Goal: Task Accomplishment & Management: Manage account settings

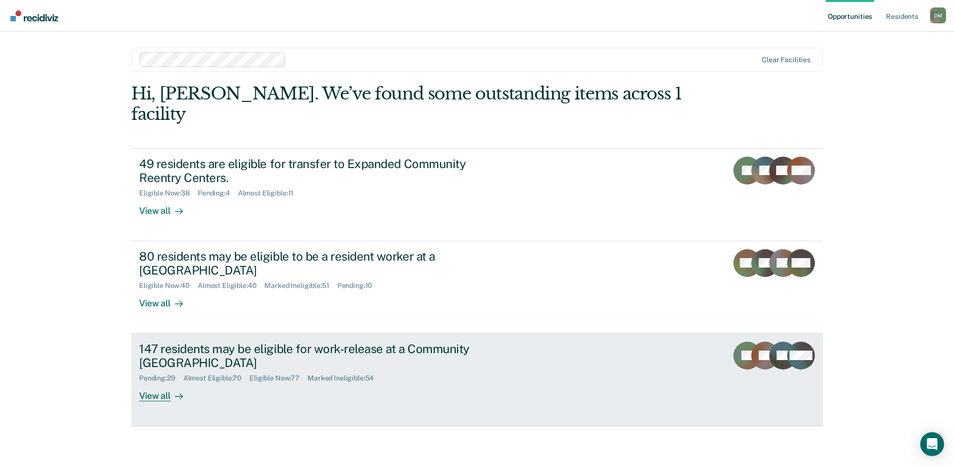
click at [427, 390] on link "147 residents may be eligible for work-release at a Community Reentry Center Pe…" at bounding box center [477, 379] width 692 height 92
click at [543, 333] on link "147 residents may be eligible for work-release at a Community Reentry Center Pe…" at bounding box center [477, 379] width 692 height 92
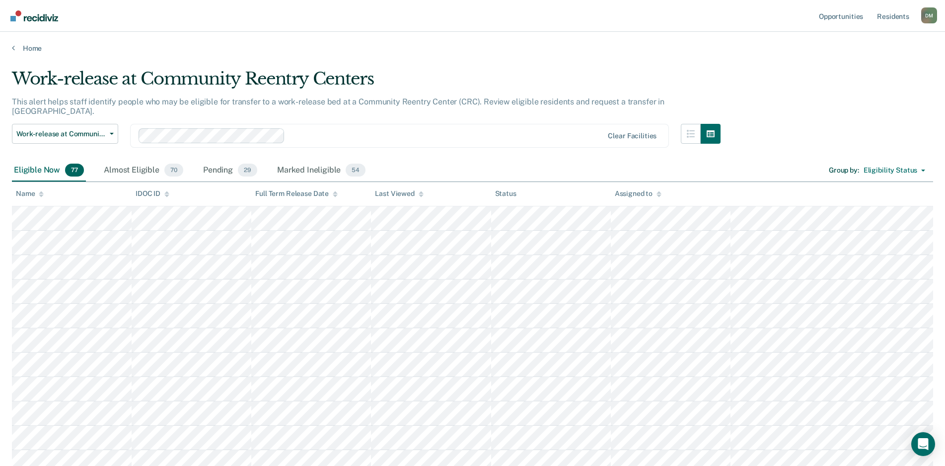
click at [420, 195] on icon at bounding box center [421, 195] width 5 height 2
click at [420, 196] on icon at bounding box center [421, 194] width 5 height 6
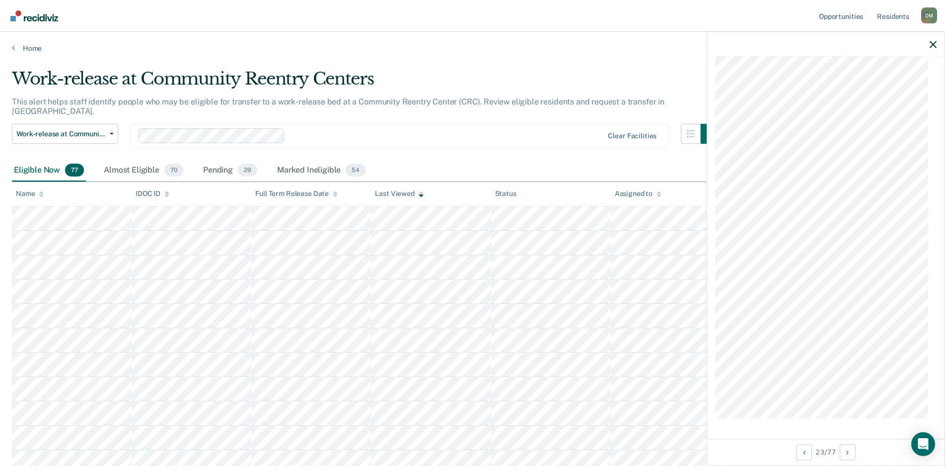
scroll to position [1496, 0]
click at [937, 43] on div at bounding box center [825, 44] width 237 height 25
click at [933, 44] on icon "button" at bounding box center [933, 44] width 7 height 7
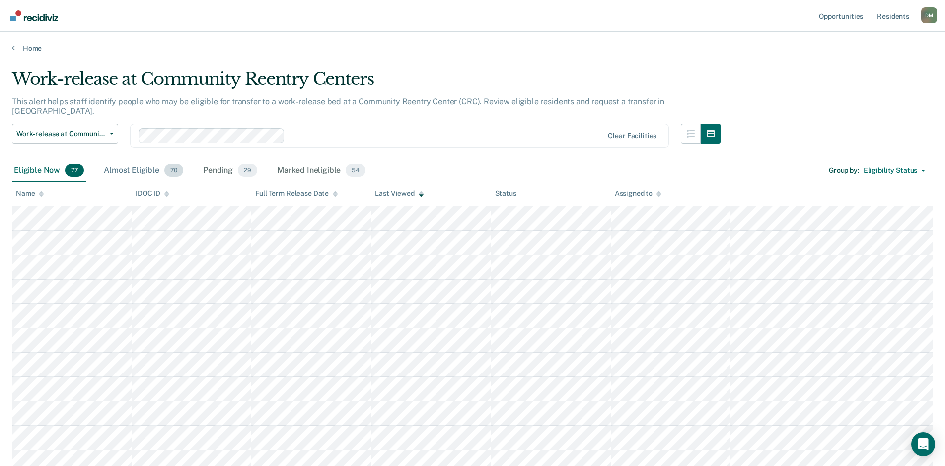
click at [131, 160] on div "Almost Eligible 70" at bounding box center [143, 170] width 83 height 22
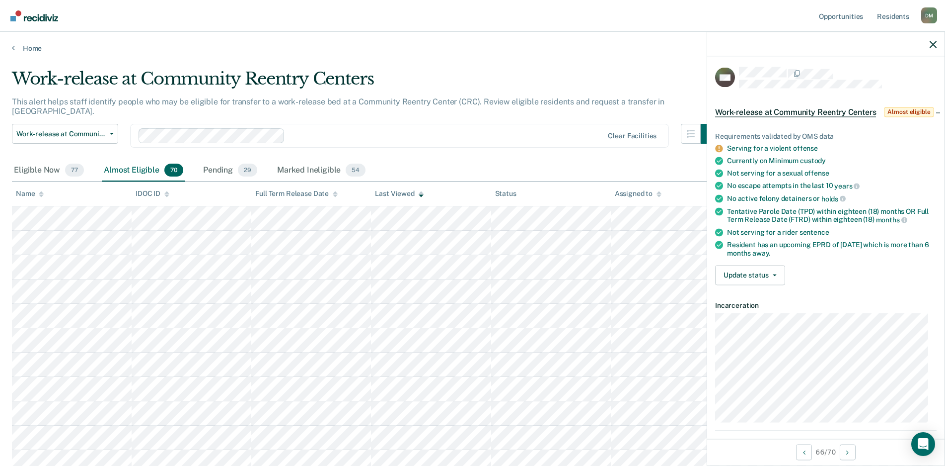
scroll to position [0, 0]
click at [736, 285] on button "Update status" at bounding box center [750, 276] width 70 height 20
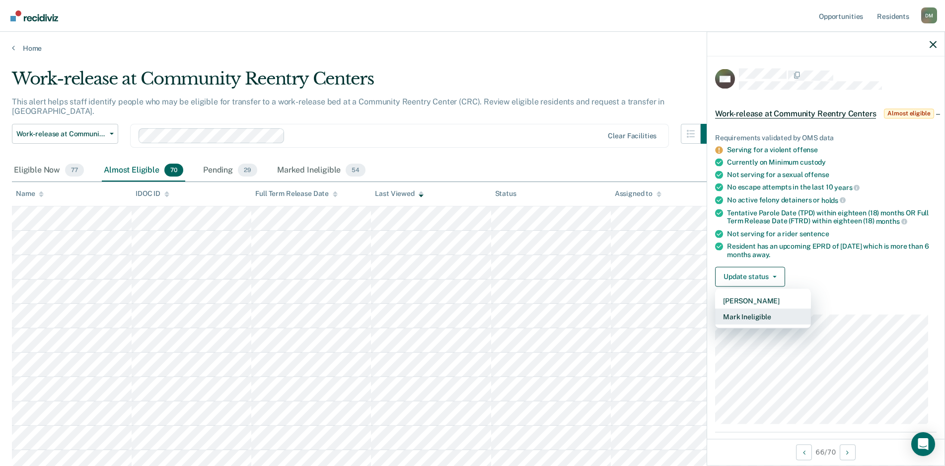
click at [739, 324] on button "Mark Ineligible" at bounding box center [763, 316] width 96 height 16
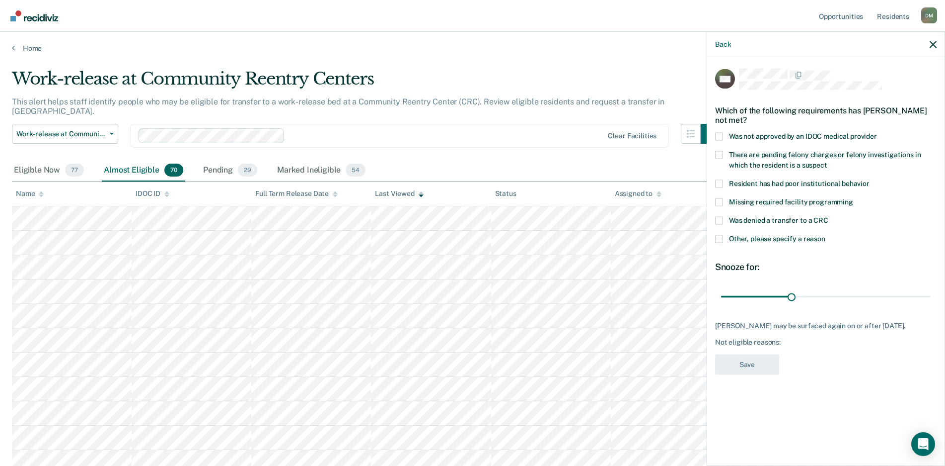
click at [718, 219] on span at bounding box center [719, 220] width 8 height 8
click at [829, 216] on input "Was denied a transfer to a CRC" at bounding box center [829, 216] width 0 height 0
drag, startPoint x: 790, startPoint y: 297, endPoint x: 669, endPoint y: 293, distance: 121.3
type input "1"
click at [721, 293] on input "range" at bounding box center [826, 296] width 210 height 17
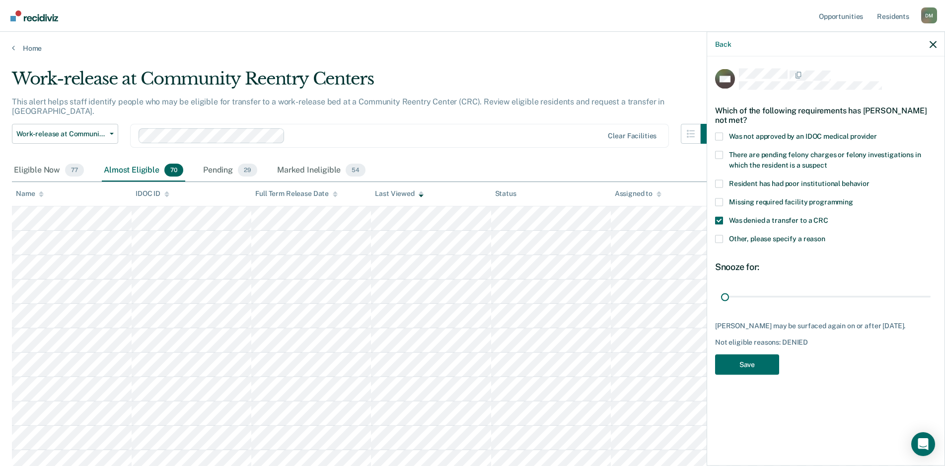
click at [719, 238] on span at bounding box center [719, 238] width 8 height 8
click at [826, 234] on input "Other, please specify a reason" at bounding box center [826, 234] width 0 height 0
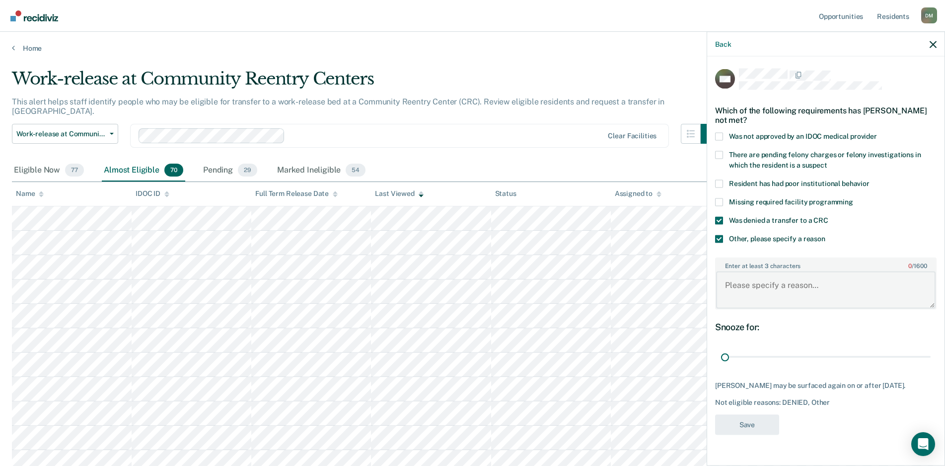
click at [724, 280] on textarea "Enter at least 3 characters 0 / 1600" at bounding box center [826, 289] width 220 height 37
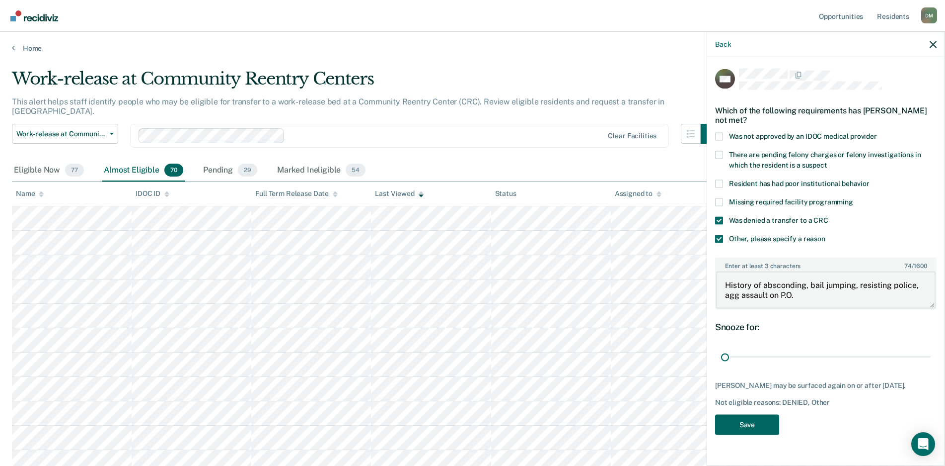
type textarea "History of absconding, bail jumping, resisting police, agg assault on P.O."
click at [739, 425] on button "Save" at bounding box center [747, 424] width 64 height 20
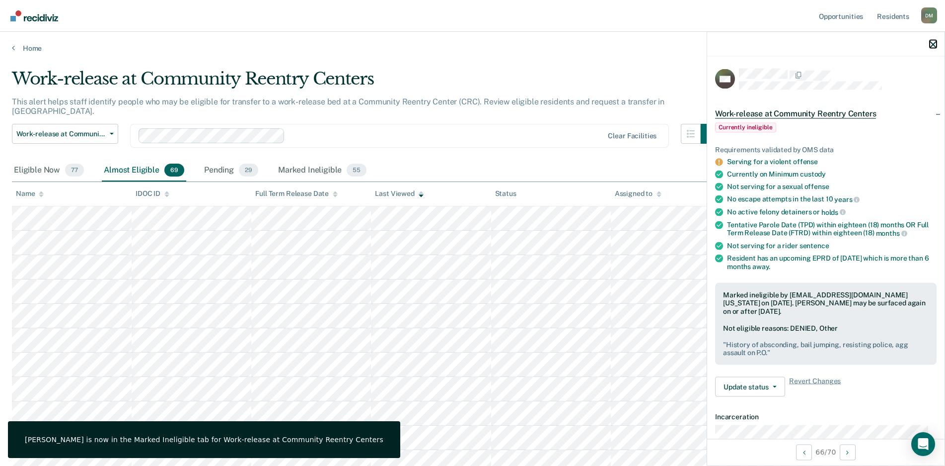
click at [936, 45] on icon "button" at bounding box center [933, 44] width 7 height 7
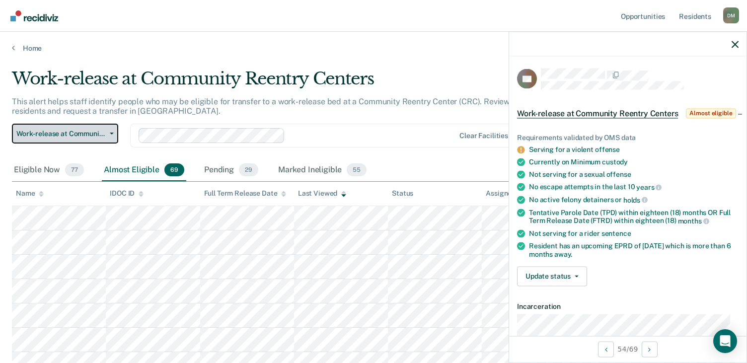
click at [110, 133] on icon "button" at bounding box center [112, 134] width 4 height 2
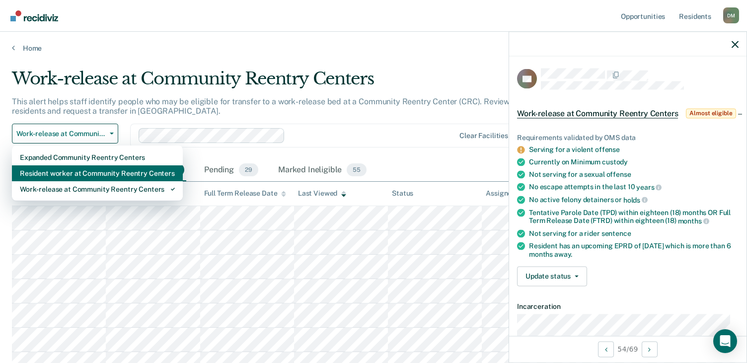
click at [88, 168] on div "Resident worker at Community Reentry Centers" at bounding box center [97, 173] width 155 height 16
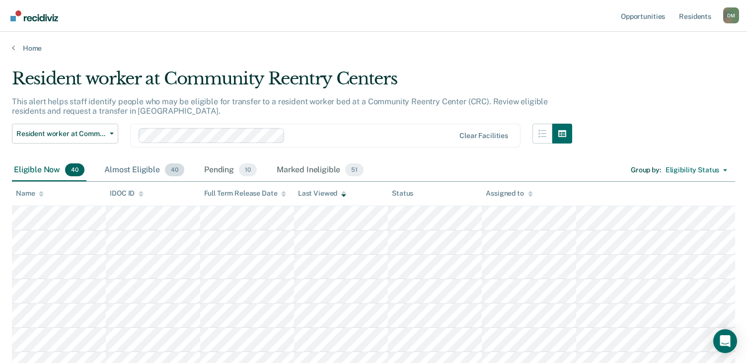
click at [127, 172] on div "Almost Eligible 40" at bounding box center [144, 170] width 84 height 22
click at [45, 172] on div "Eligible Now 40" at bounding box center [49, 170] width 75 height 22
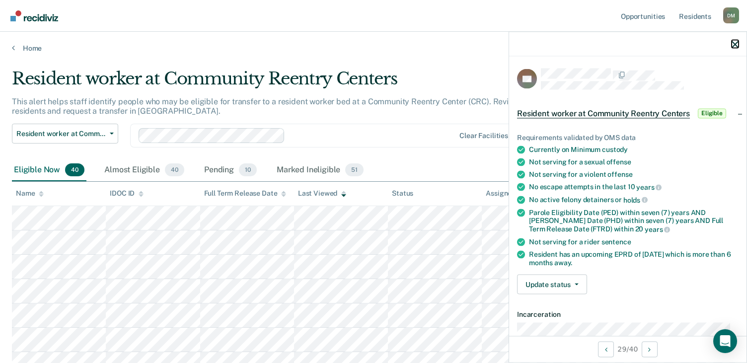
click at [735, 46] on icon "button" at bounding box center [735, 44] width 7 height 7
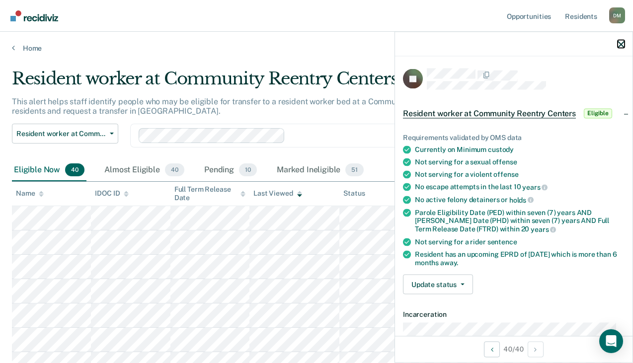
click at [619, 45] on icon "button" at bounding box center [621, 44] width 7 height 7
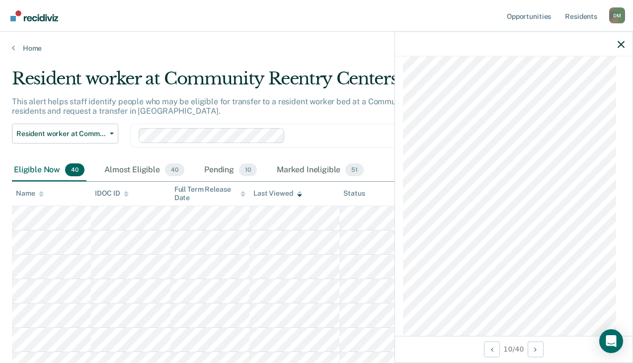
scroll to position [1252, 0]
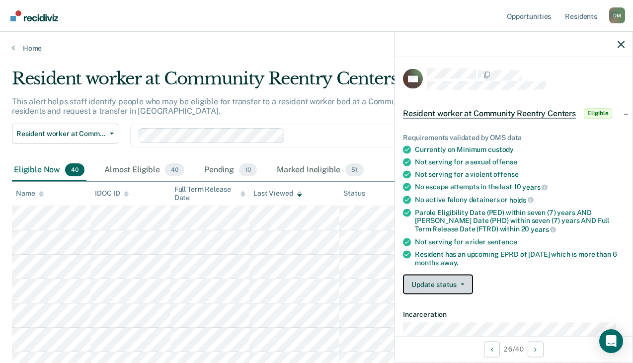
click at [466, 283] on button "Update status" at bounding box center [438, 285] width 70 height 20
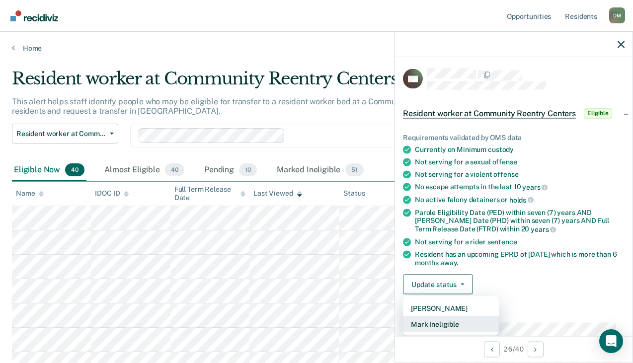
click at [442, 319] on button "Mark Ineligible" at bounding box center [451, 324] width 96 height 16
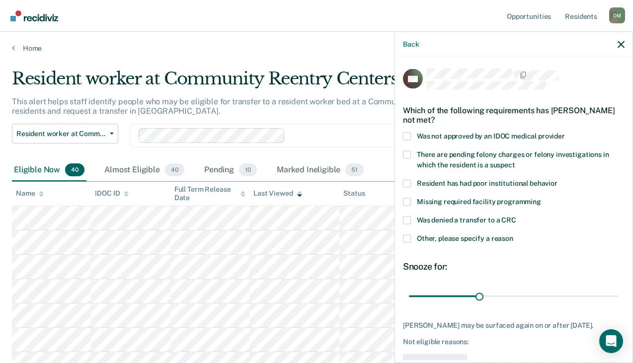
click at [410, 219] on span at bounding box center [407, 220] width 8 height 8
click at [516, 216] on input "Was denied a transfer to a CRC" at bounding box center [516, 216] width 0 height 0
click at [405, 236] on span at bounding box center [407, 238] width 8 height 8
click at [513, 234] on input "Other, please specify a reason" at bounding box center [513, 234] width 0 height 0
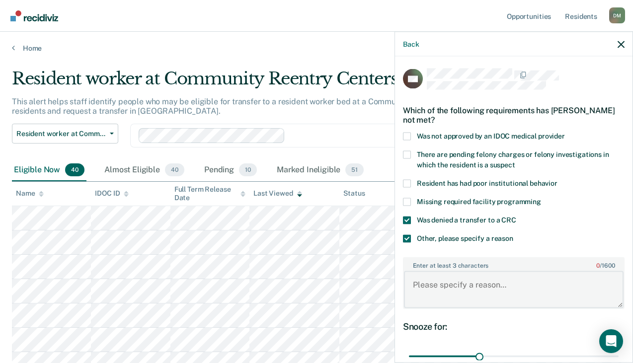
drag, startPoint x: 438, startPoint y: 287, endPoint x: 444, endPoint y: 290, distance: 6.7
click at [440, 288] on textarea "Enter at least 3 characters 0 / 1600" at bounding box center [514, 289] width 220 height 37
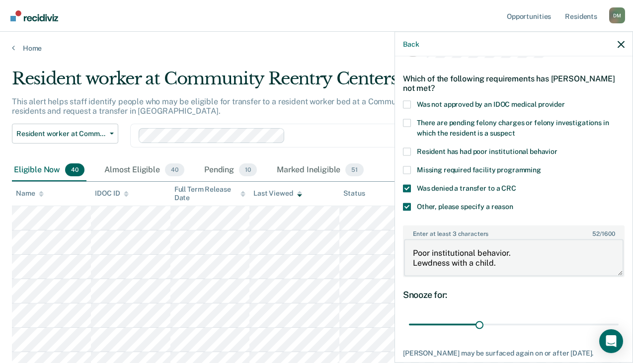
scroll to position [50, 0]
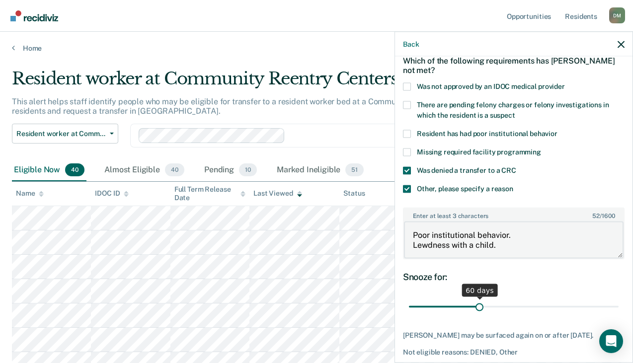
type textarea "Poor institutional behavior. Lewdness with a child."
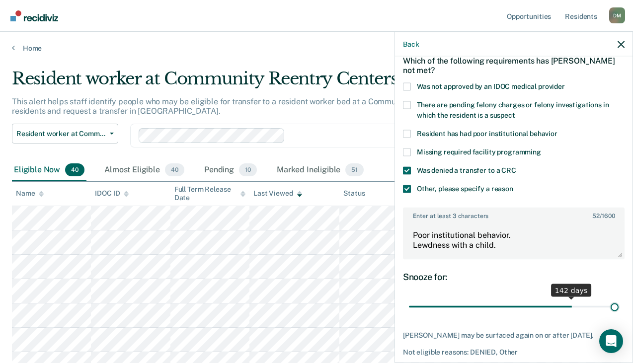
drag, startPoint x: 565, startPoint y: 307, endPoint x: 702, endPoint y: 303, distance: 137.2
click at [619, 303] on input "range" at bounding box center [514, 306] width 210 height 17
type input "180"
drag, startPoint x: 601, startPoint y: 307, endPoint x: 686, endPoint y: 301, distance: 85.1
click at [619, 301] on input "range" at bounding box center [514, 306] width 210 height 17
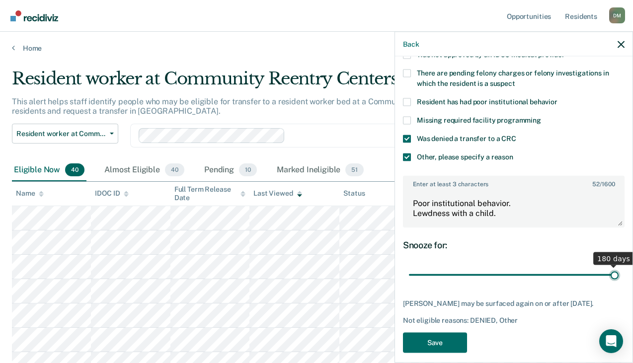
scroll to position [99, 0]
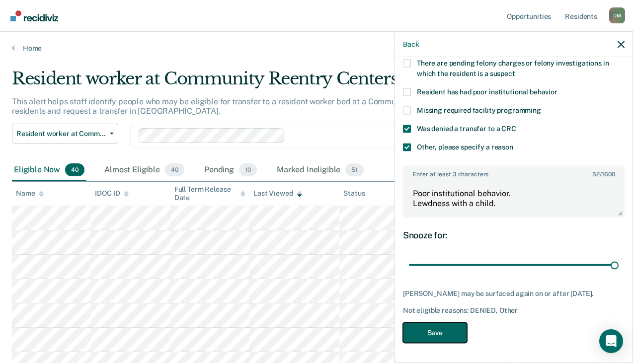
click at [438, 326] on button "Save" at bounding box center [435, 332] width 64 height 20
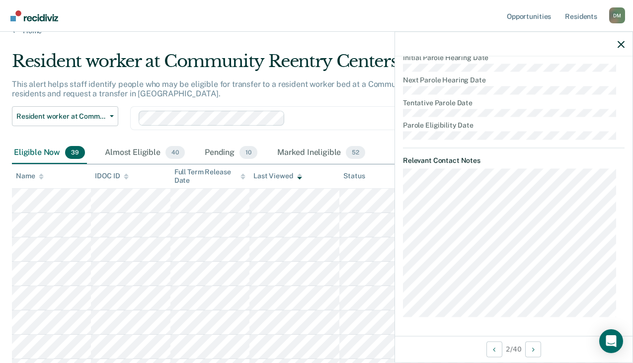
scroll to position [0, 0]
